Goal: Task Accomplishment & Management: Use online tool/utility

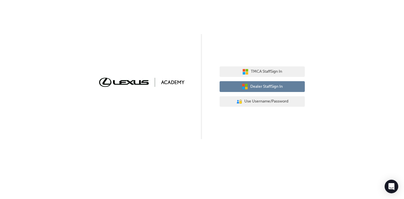
click at [261, 81] on button "Dealer Staff Sign In" at bounding box center [261, 86] width 85 height 11
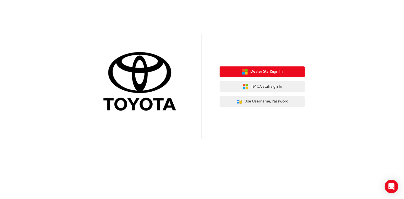
click at [237, 71] on button "Dealer Staff Sign In" at bounding box center [261, 71] width 85 height 11
